Goal: Transaction & Acquisition: Purchase product/service

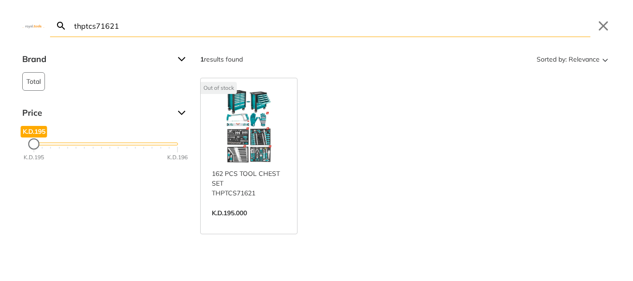
type input "thptcs71621"
click at [245, 223] on link "View more →" at bounding box center [249, 223] width 74 height 0
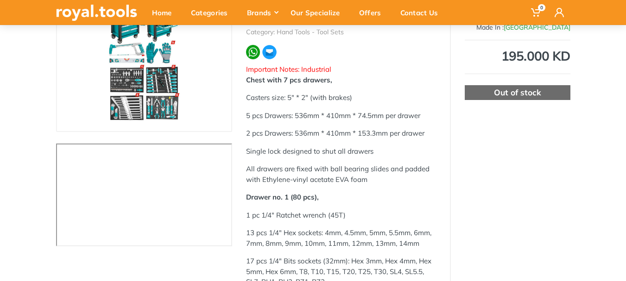
scroll to position [49, 0]
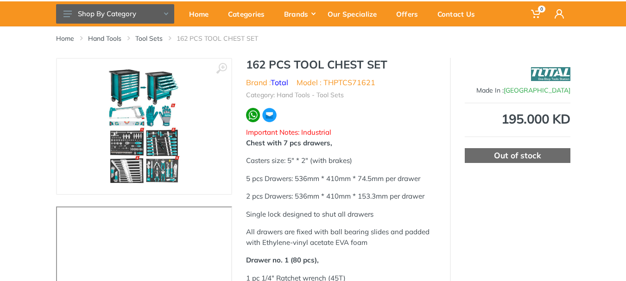
click at [145, 103] on img at bounding box center [143, 126] width 73 height 117
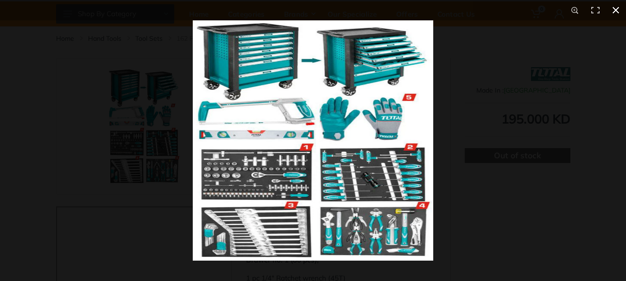
click at [617, 6] on button at bounding box center [615, 10] width 20 height 20
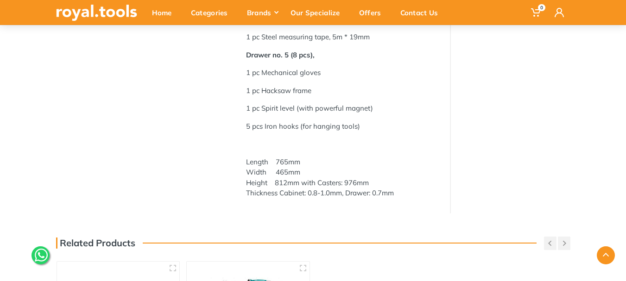
scroll to position [1114, 0]
